Goal: Task Accomplishment & Management: Use online tool/utility

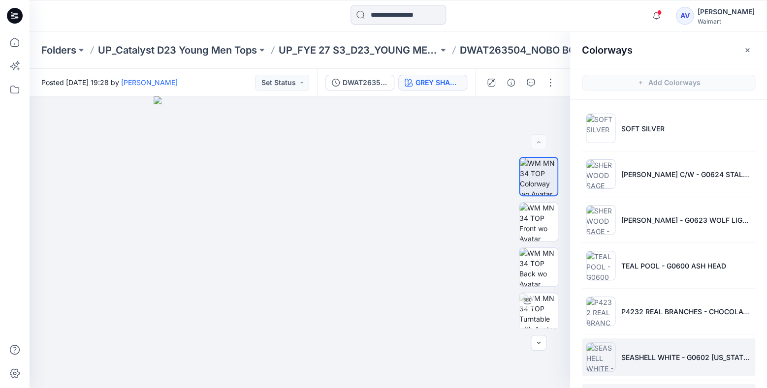
click at [656, 350] on li "SEASHELL WHITE - G0602 [US_STATE] MC" at bounding box center [668, 356] width 173 height 37
click at [549, 83] on button "button" at bounding box center [550, 83] width 16 height 16
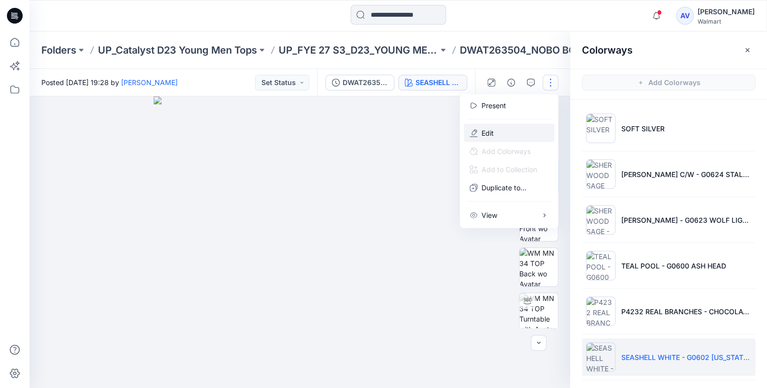
click at [511, 132] on button "Edit" at bounding box center [508, 133] width 91 height 18
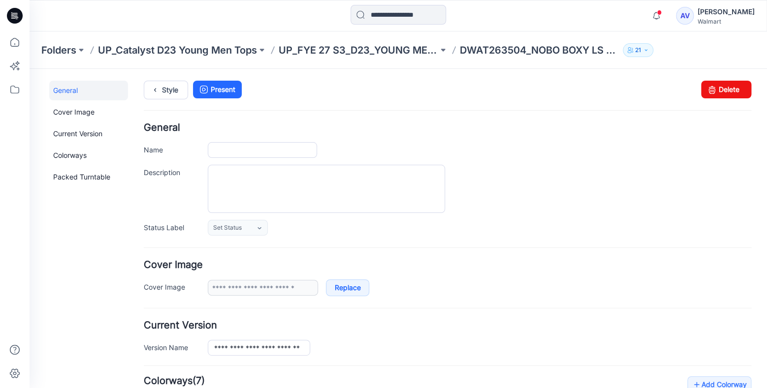
type input "**********"
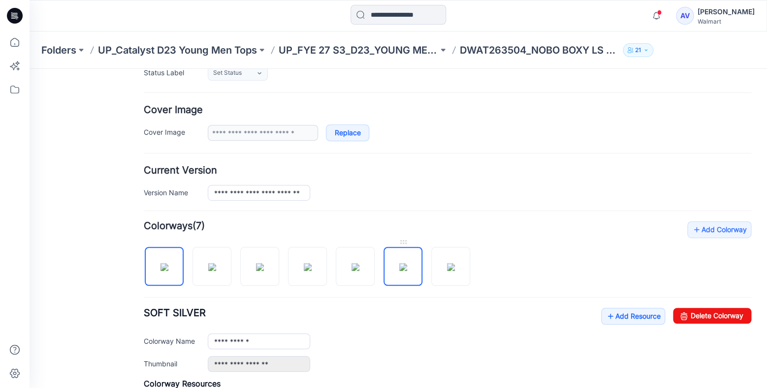
click at [407, 271] on img at bounding box center [403, 267] width 8 height 8
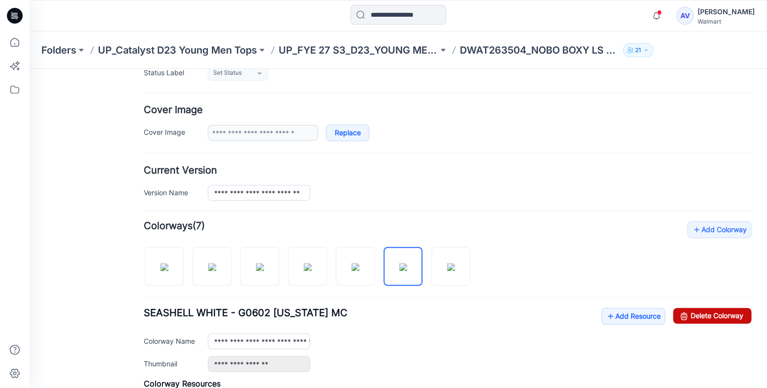
click at [713, 312] on link "Delete Colorway" at bounding box center [712, 316] width 78 height 16
type input "**********"
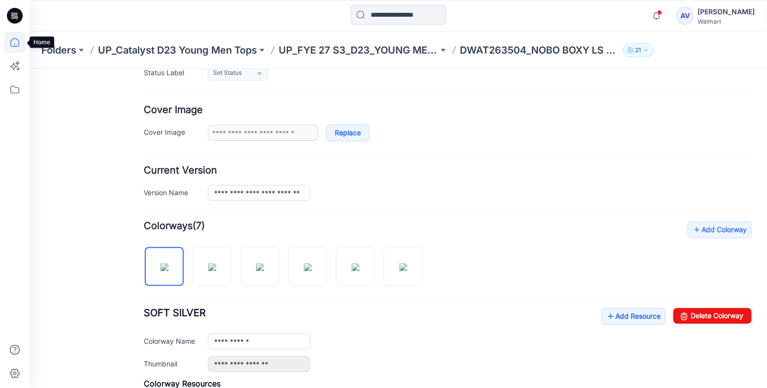
click at [16, 40] on icon at bounding box center [15, 42] width 22 height 22
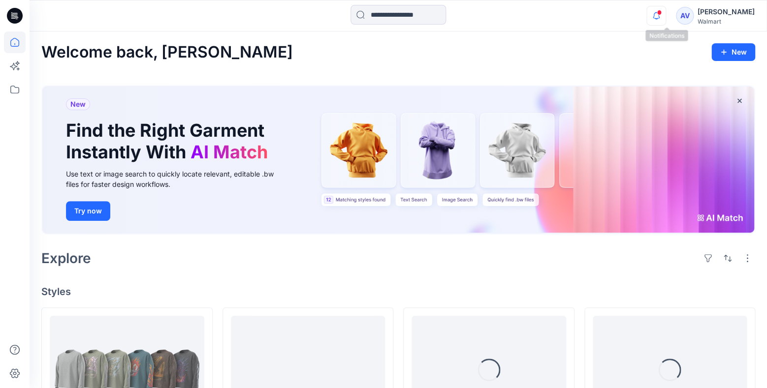
click at [657, 12] on icon "button" at bounding box center [656, 12] width 2 height 1
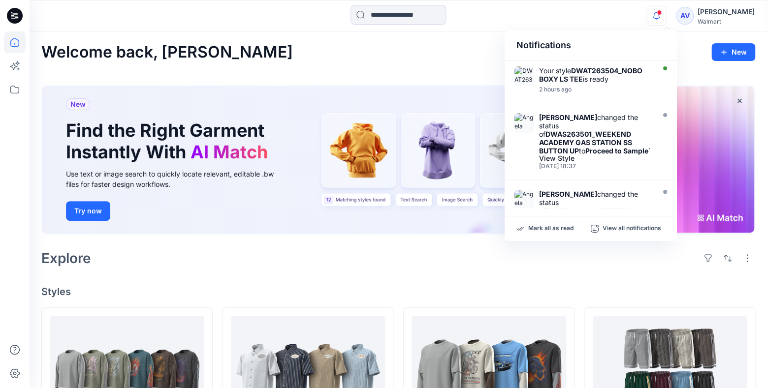
click at [589, 18] on div "Notifications Your style DWAT263504_NOBO BOXY LS TEE is ready 2 hours ago Angel…" at bounding box center [398, 16] width 737 height 22
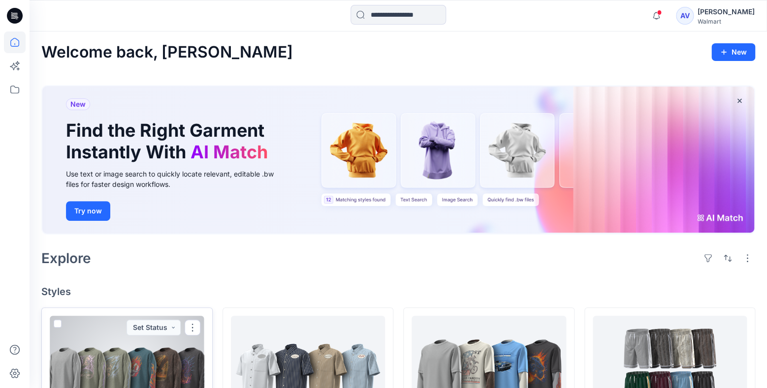
click at [169, 365] on div at bounding box center [127, 370] width 154 height 108
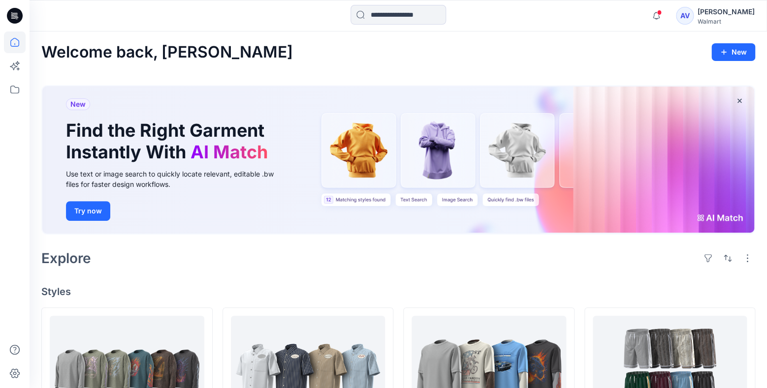
scroll to position [103, 0]
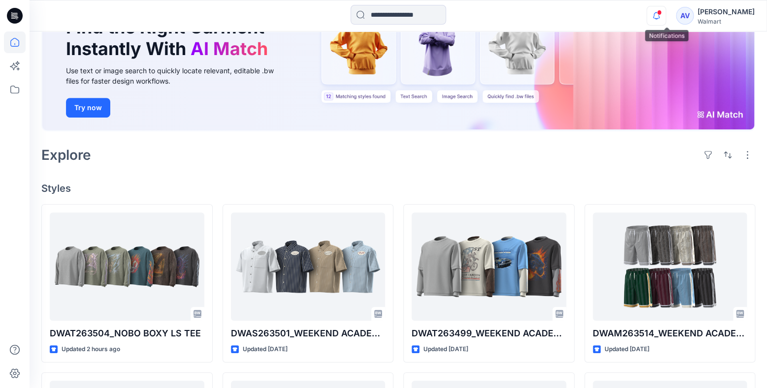
click at [659, 11] on icon "button" at bounding box center [655, 16] width 19 height 20
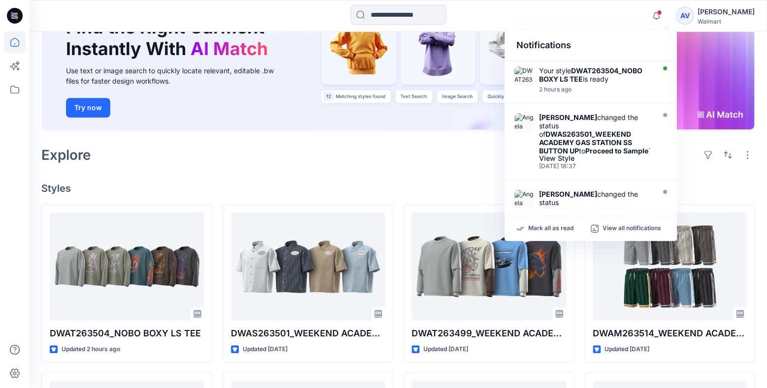
click at [545, 239] on div "Mark all as read View all notifications" at bounding box center [590, 228] width 172 height 25
click at [548, 233] on p "Mark all as read" at bounding box center [550, 228] width 45 height 9
click at [448, 183] on h4 "Styles" at bounding box center [397, 189] width 713 height 12
